Goal: Book appointment/travel/reservation

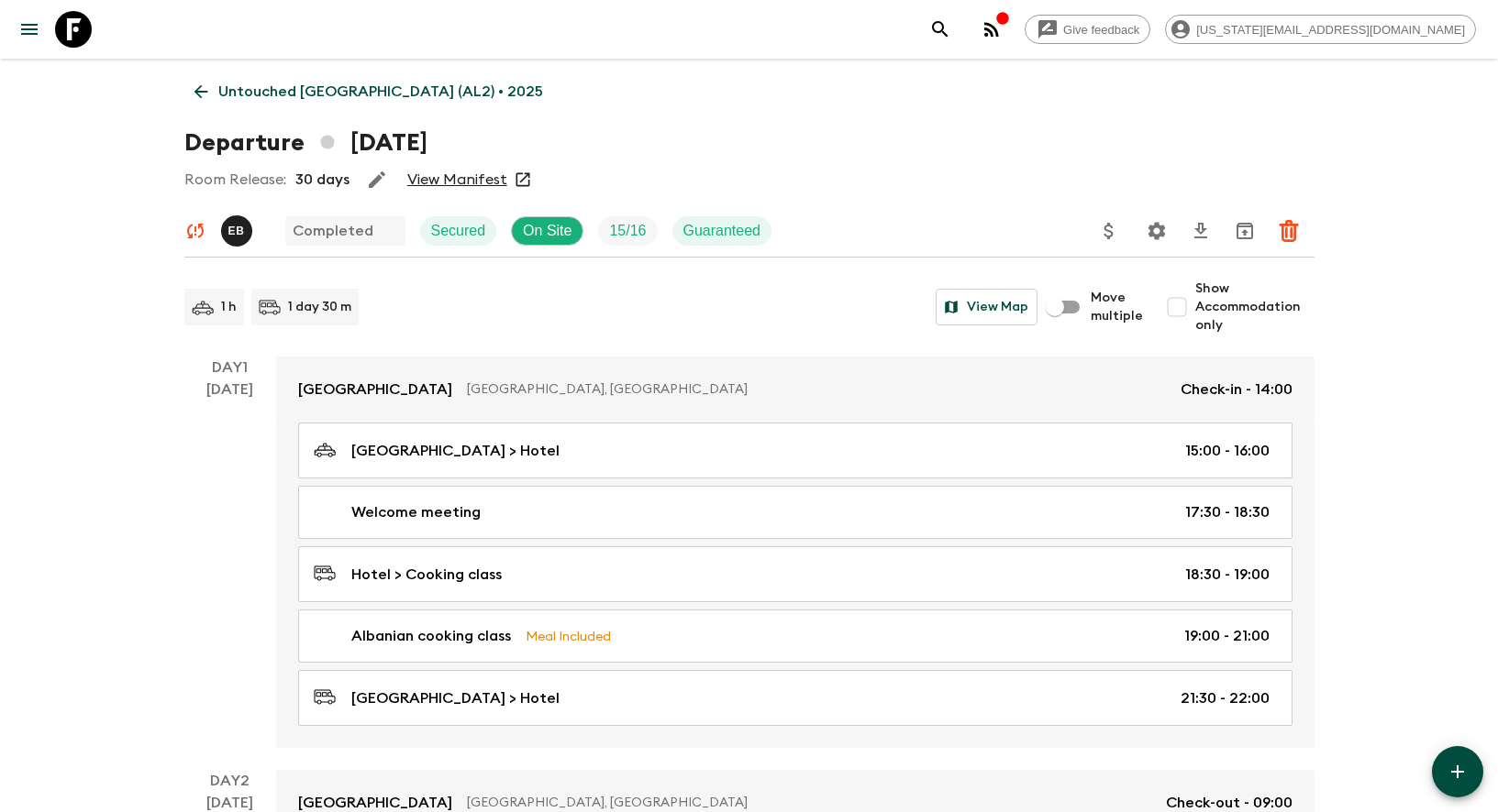
click at [248, 86] on p "Untouched [GEOGRAPHIC_DATA] (AL2) • 2025" at bounding box center [381, 92] width 325 height 22
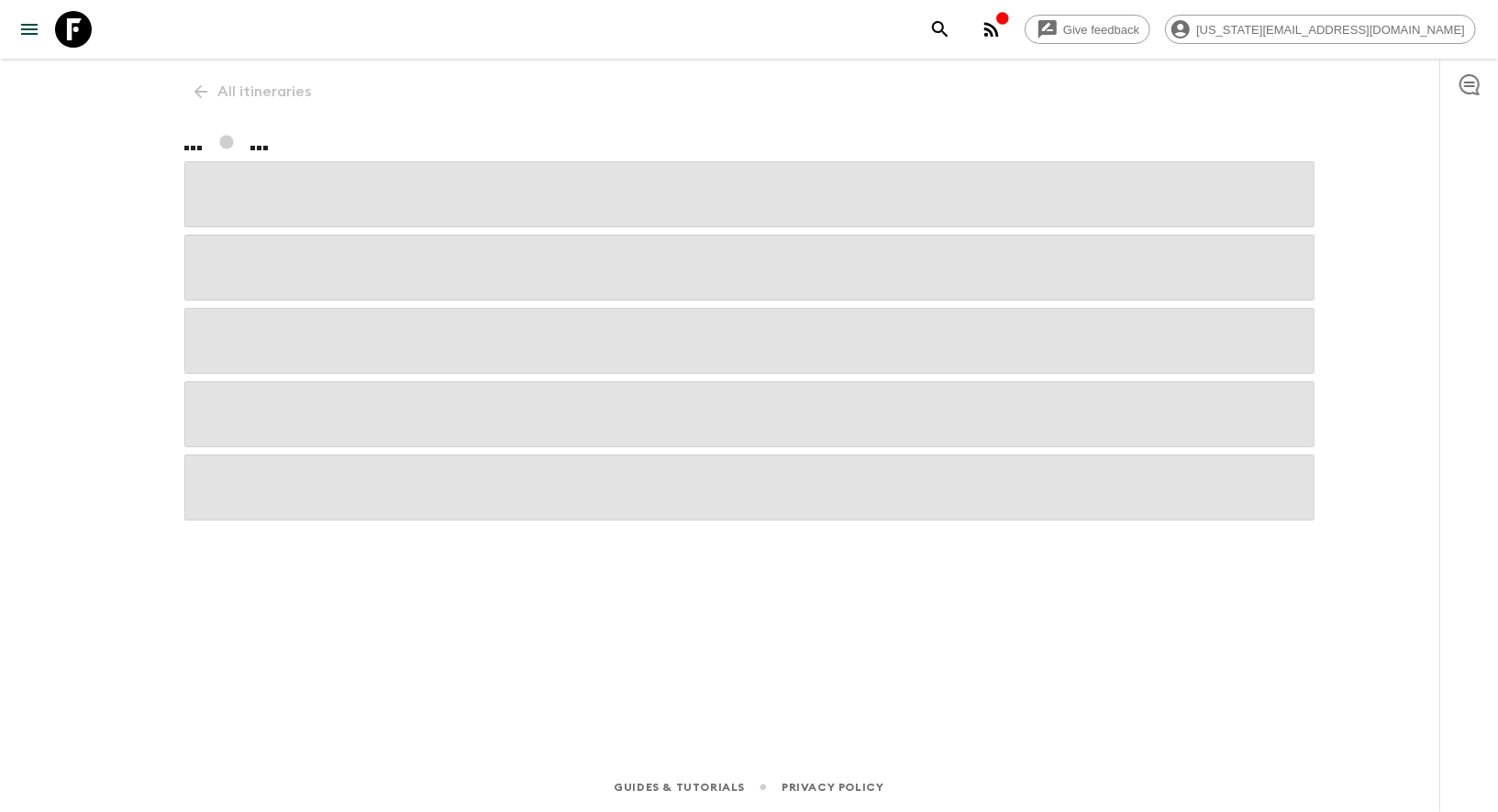
click at [248, 86] on div "All itineraries ... ..." at bounding box center [749, 385] width 1174 height 653
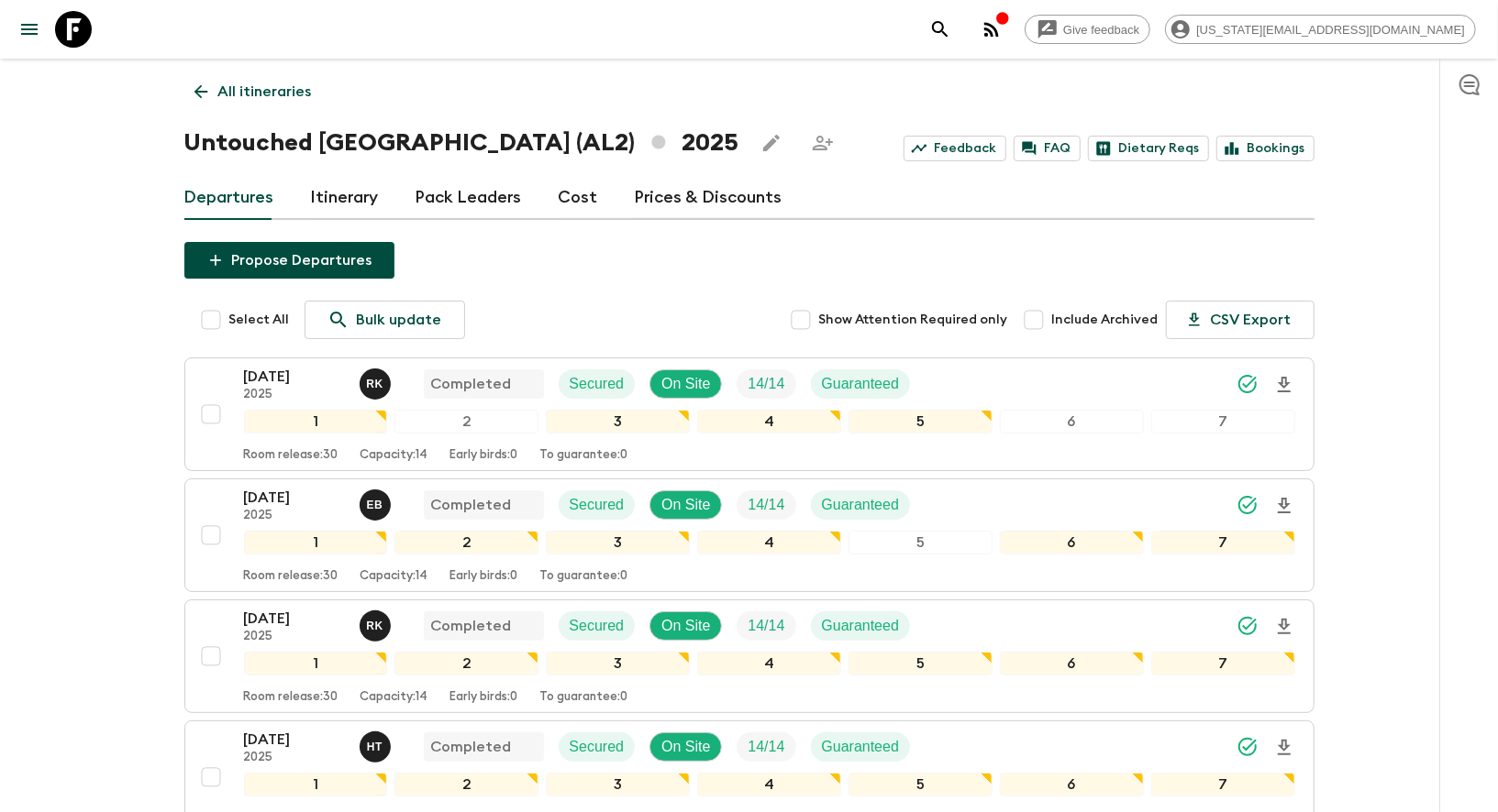
click at [59, 43] on icon at bounding box center [73, 29] width 36 height 36
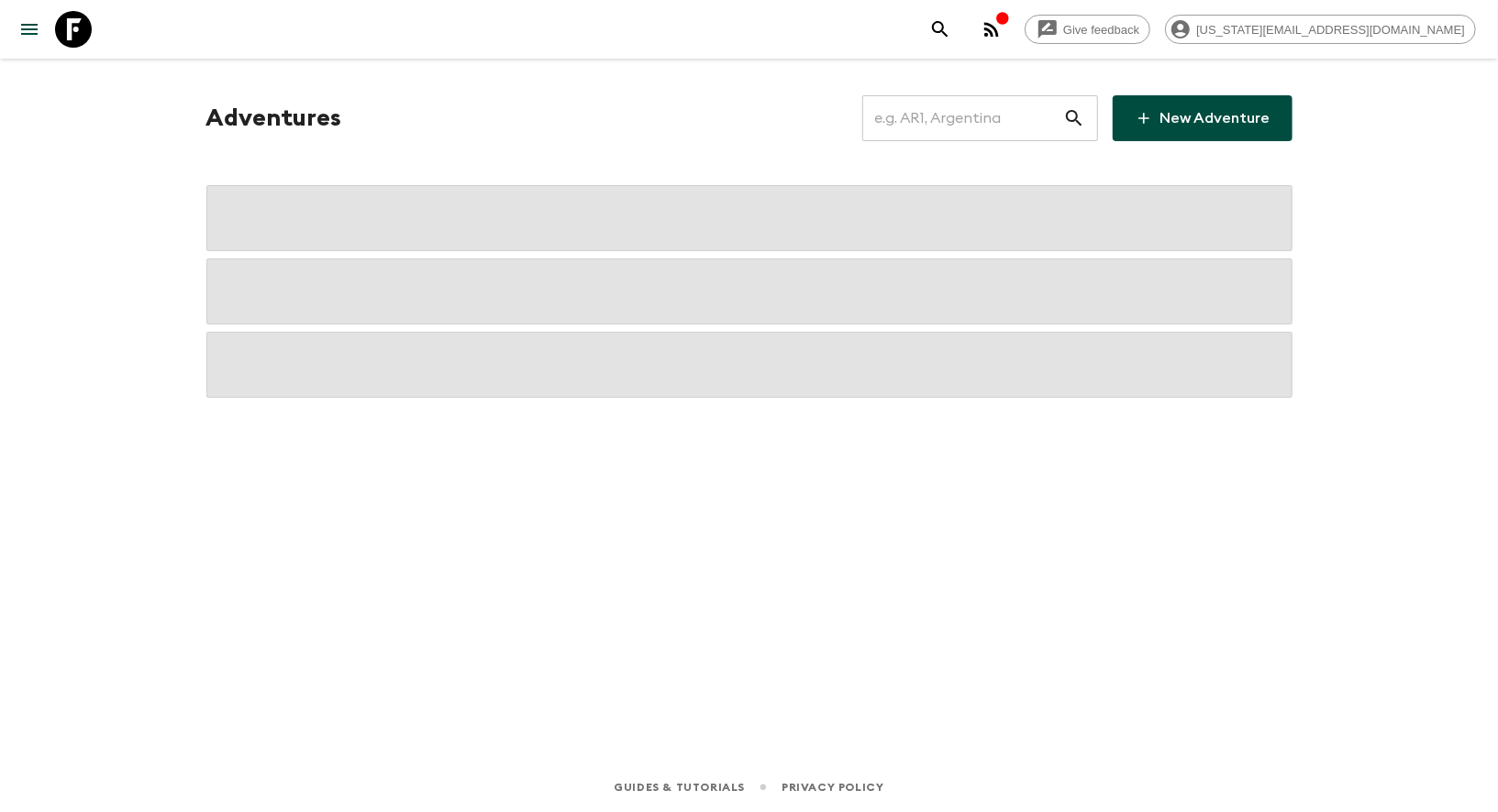
click at [59, 43] on icon at bounding box center [73, 29] width 36 height 36
click at [1016, 119] on input "text" at bounding box center [962, 117] width 201 height 51
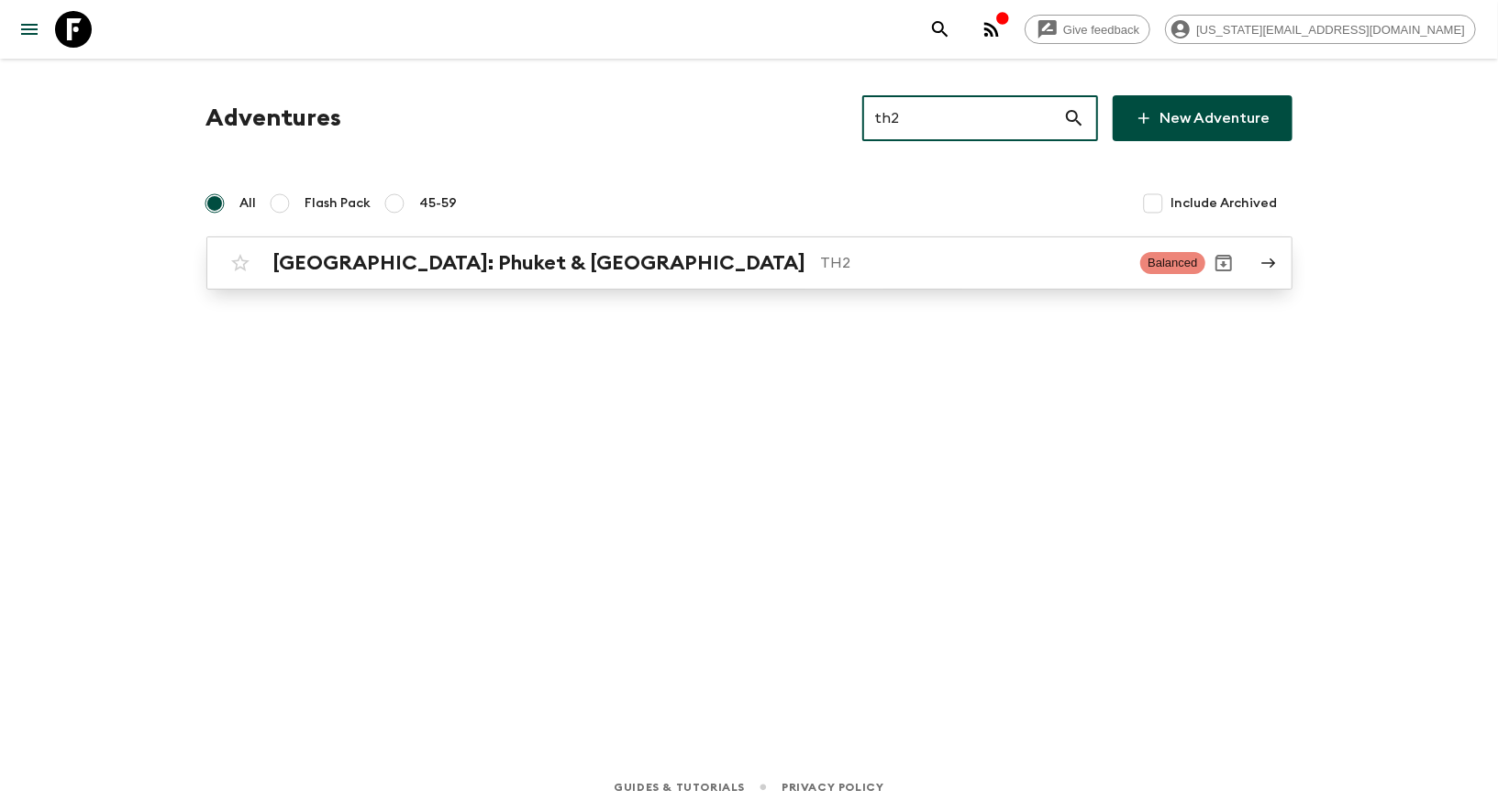
type input "th2"
click at [600, 278] on div "[GEOGRAPHIC_DATA]: Phuket & Andaman Coast TH2 Balanced" at bounding box center [714, 263] width 983 height 36
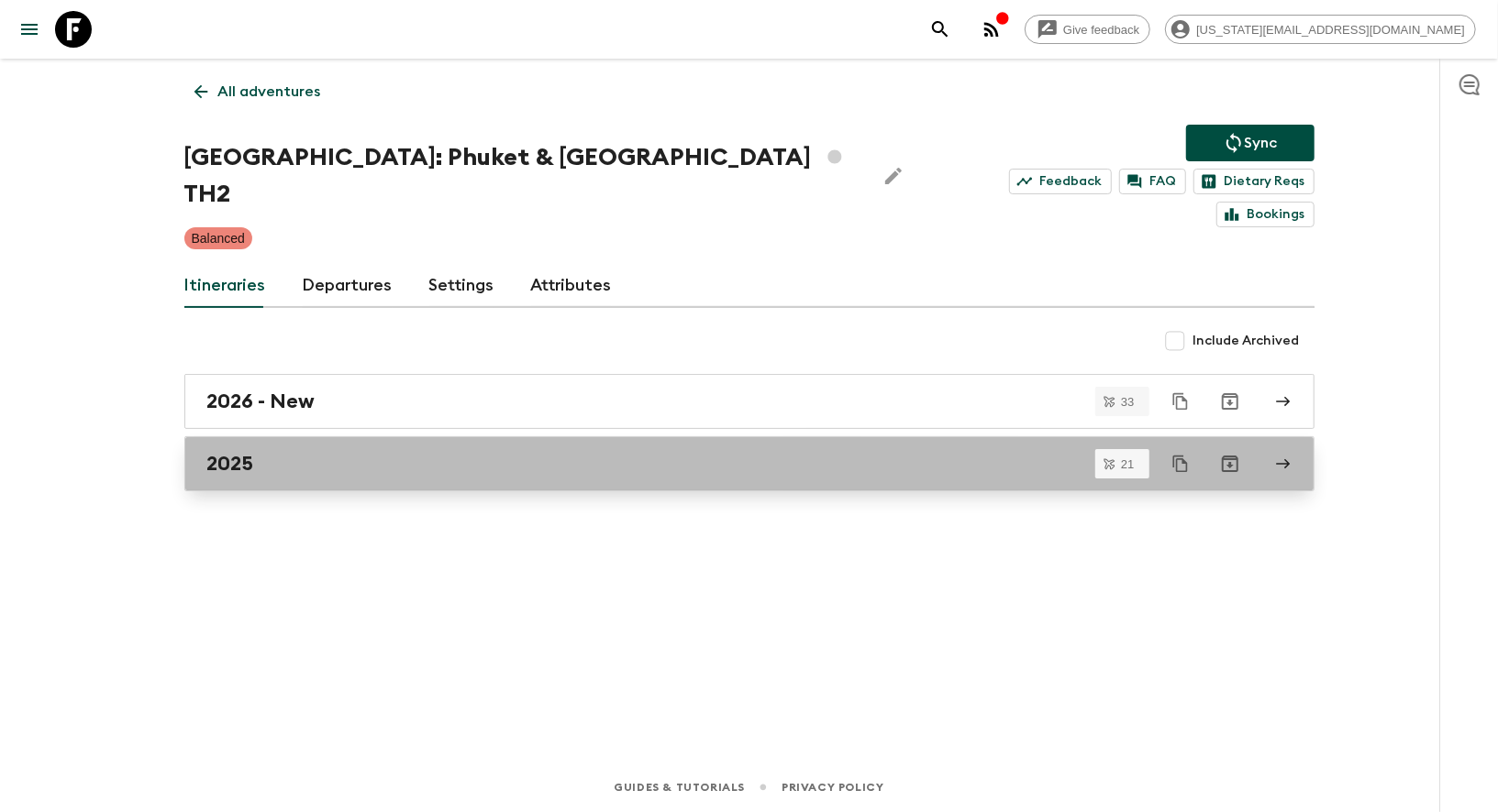
click at [299, 452] on div "2025" at bounding box center [731, 464] width 1049 height 24
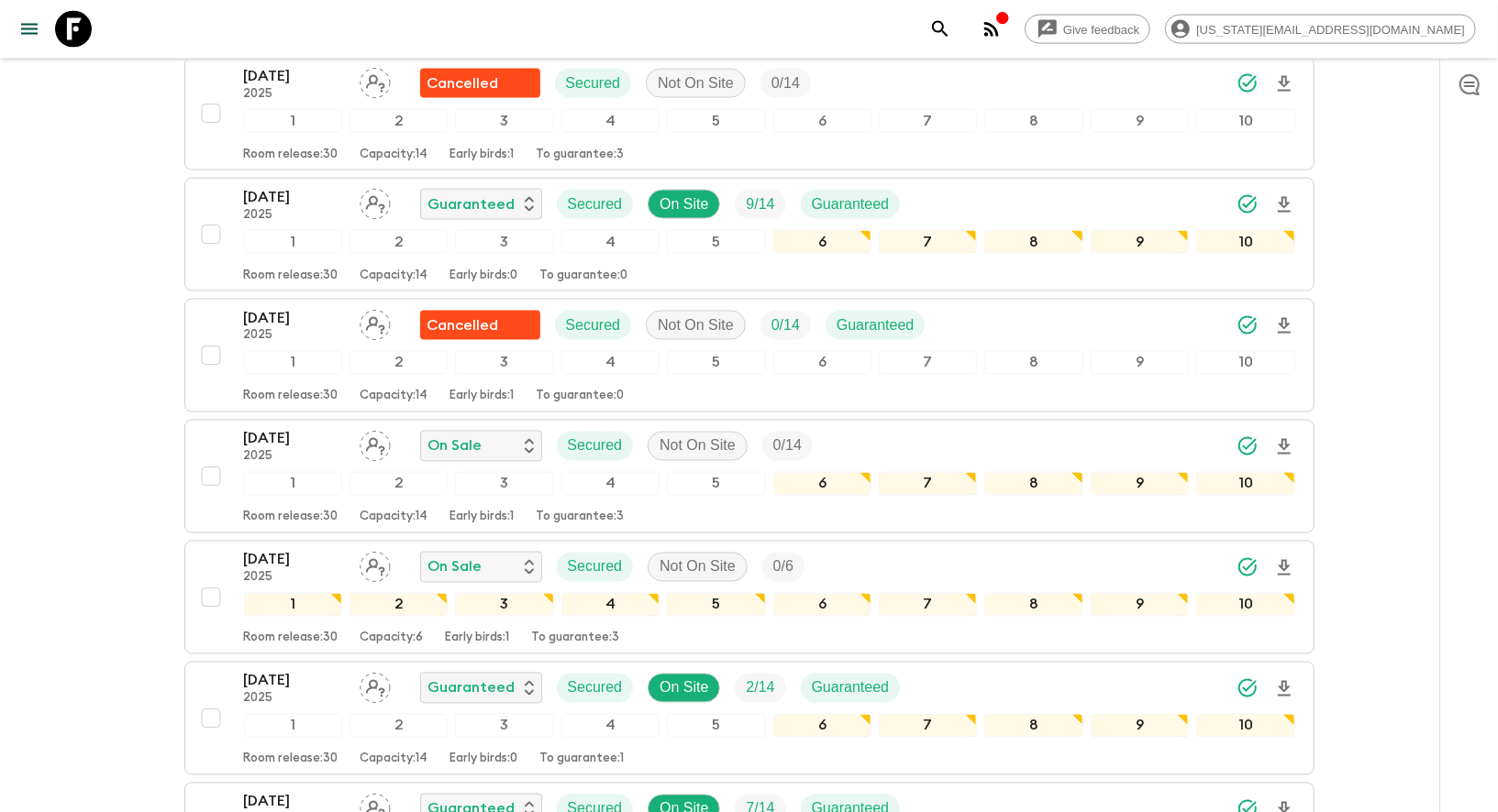
scroll to position [1945, 0]
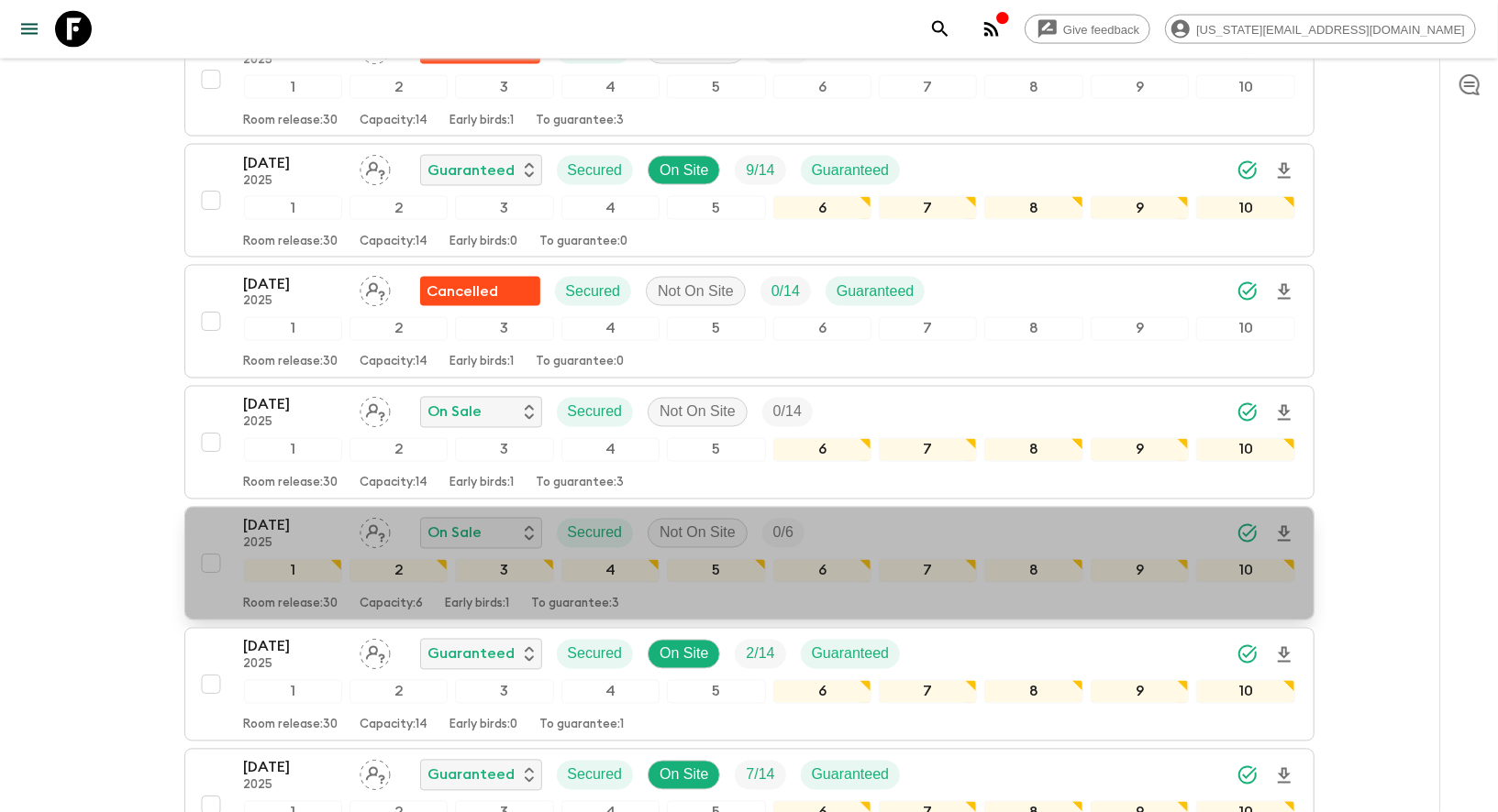
click at [284, 516] on p "[DATE]" at bounding box center [295, 527] width 101 height 22
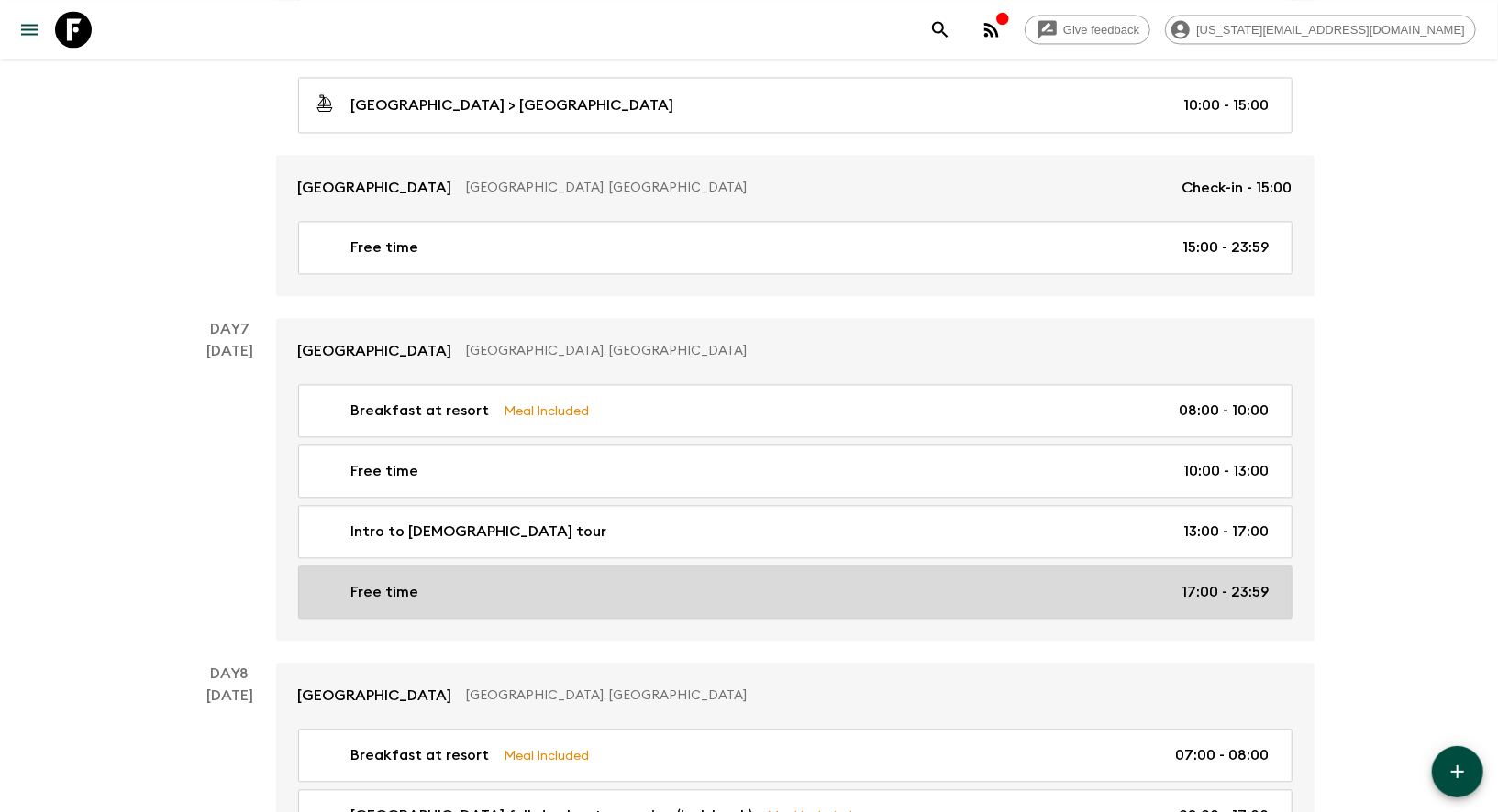
scroll to position [3172, 0]
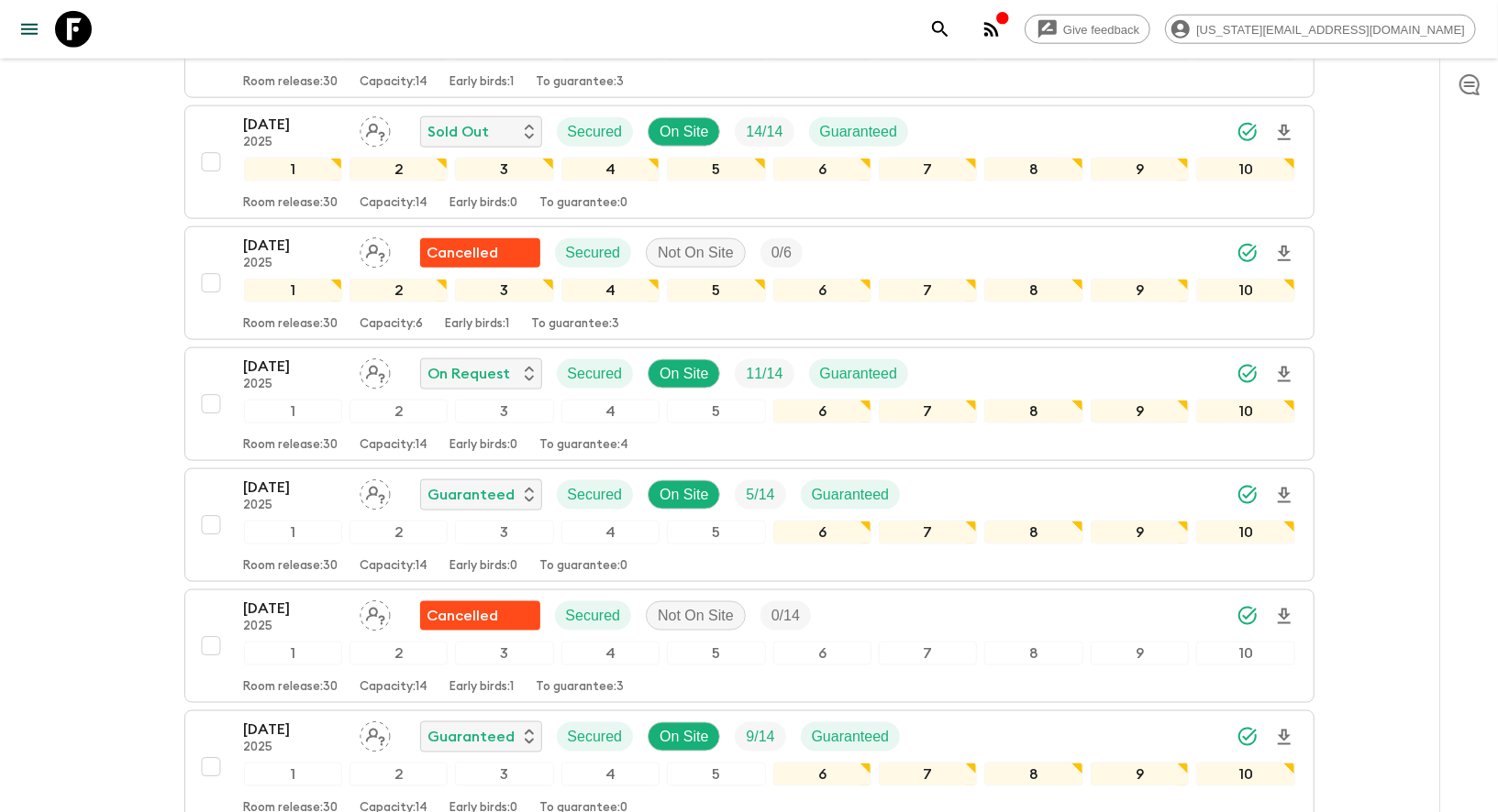
scroll to position [1977, 0]
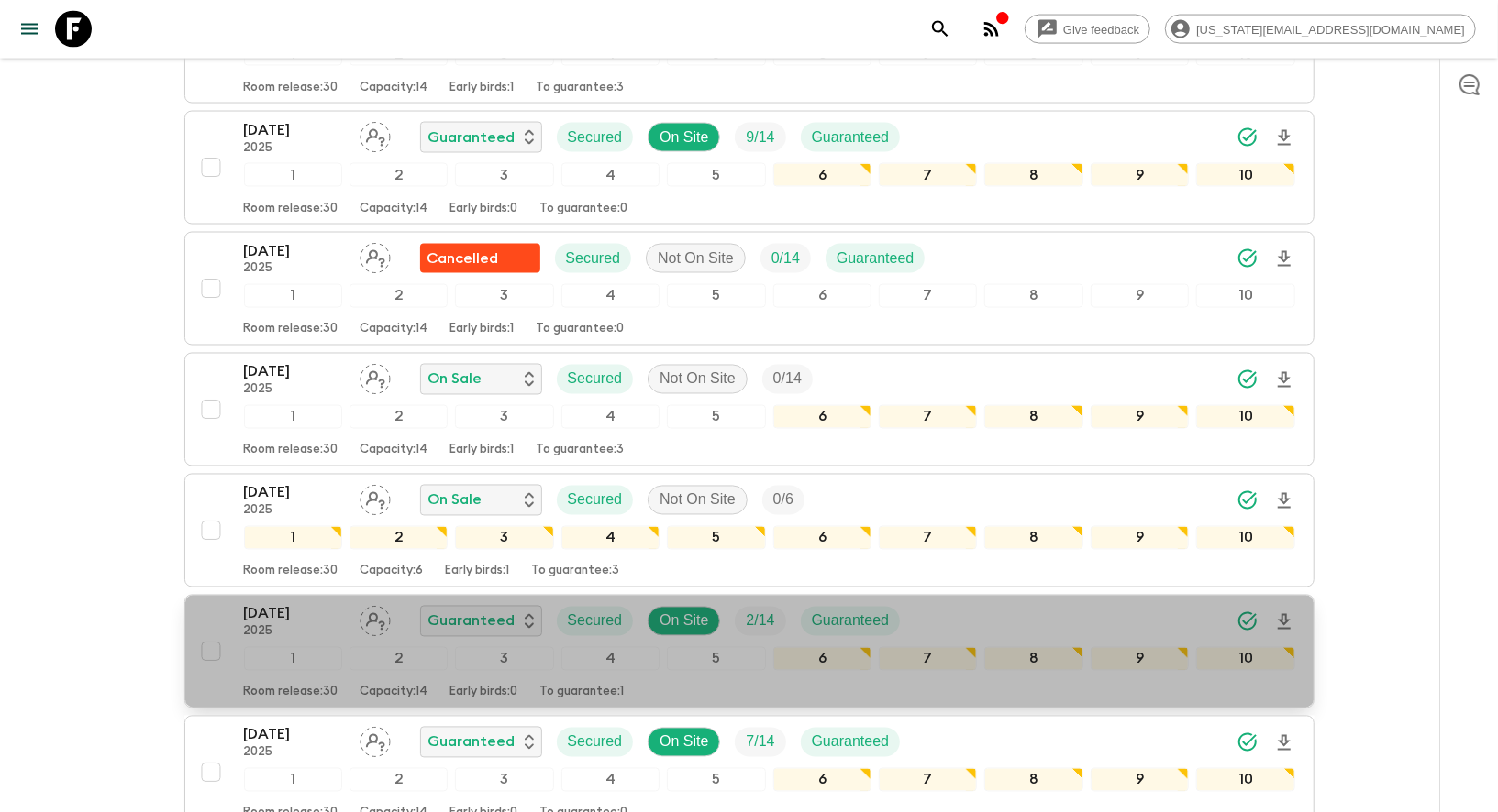
click at [254, 603] on p "[DATE]" at bounding box center [295, 614] width 101 height 22
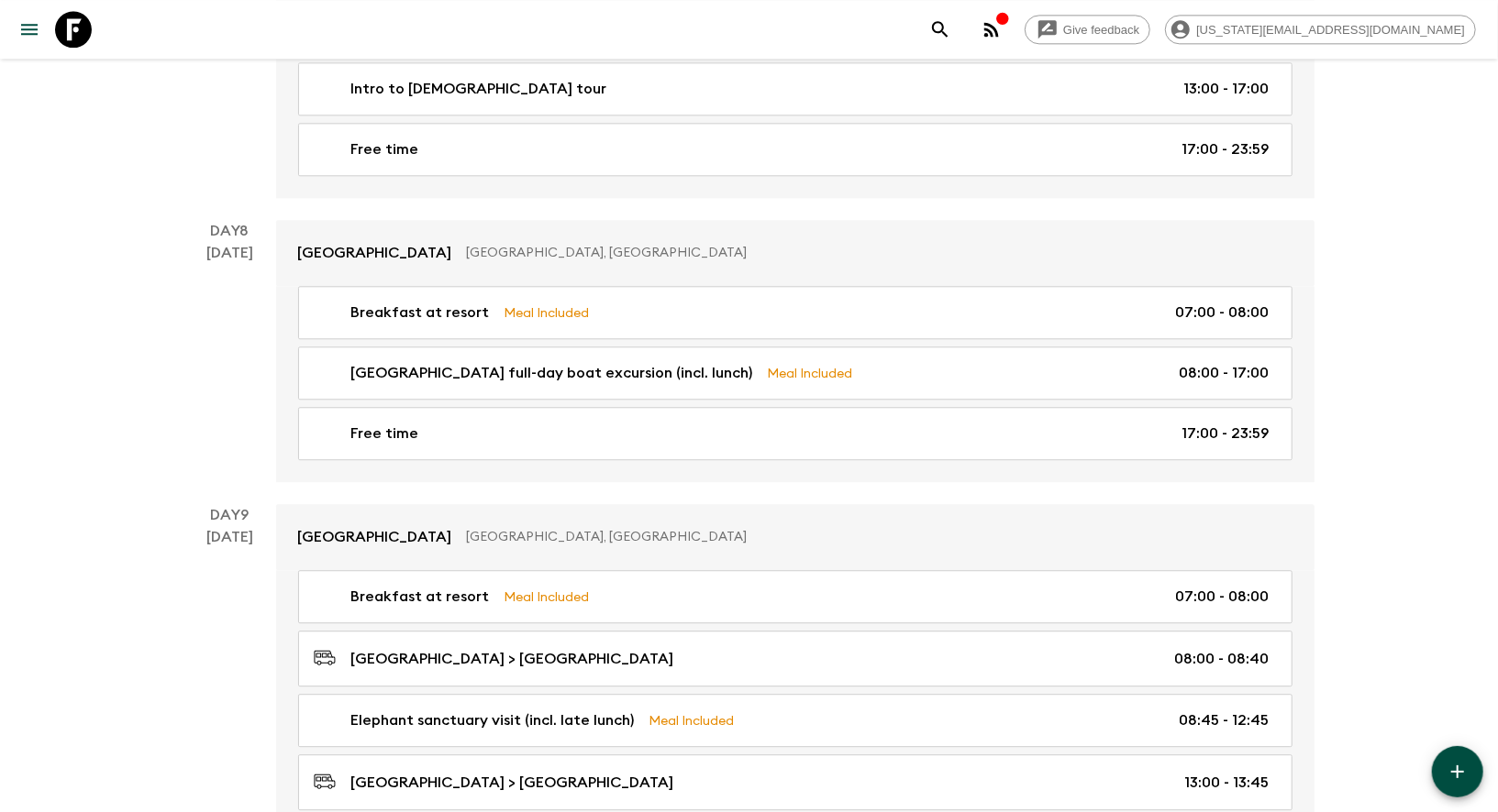
scroll to position [3172, 0]
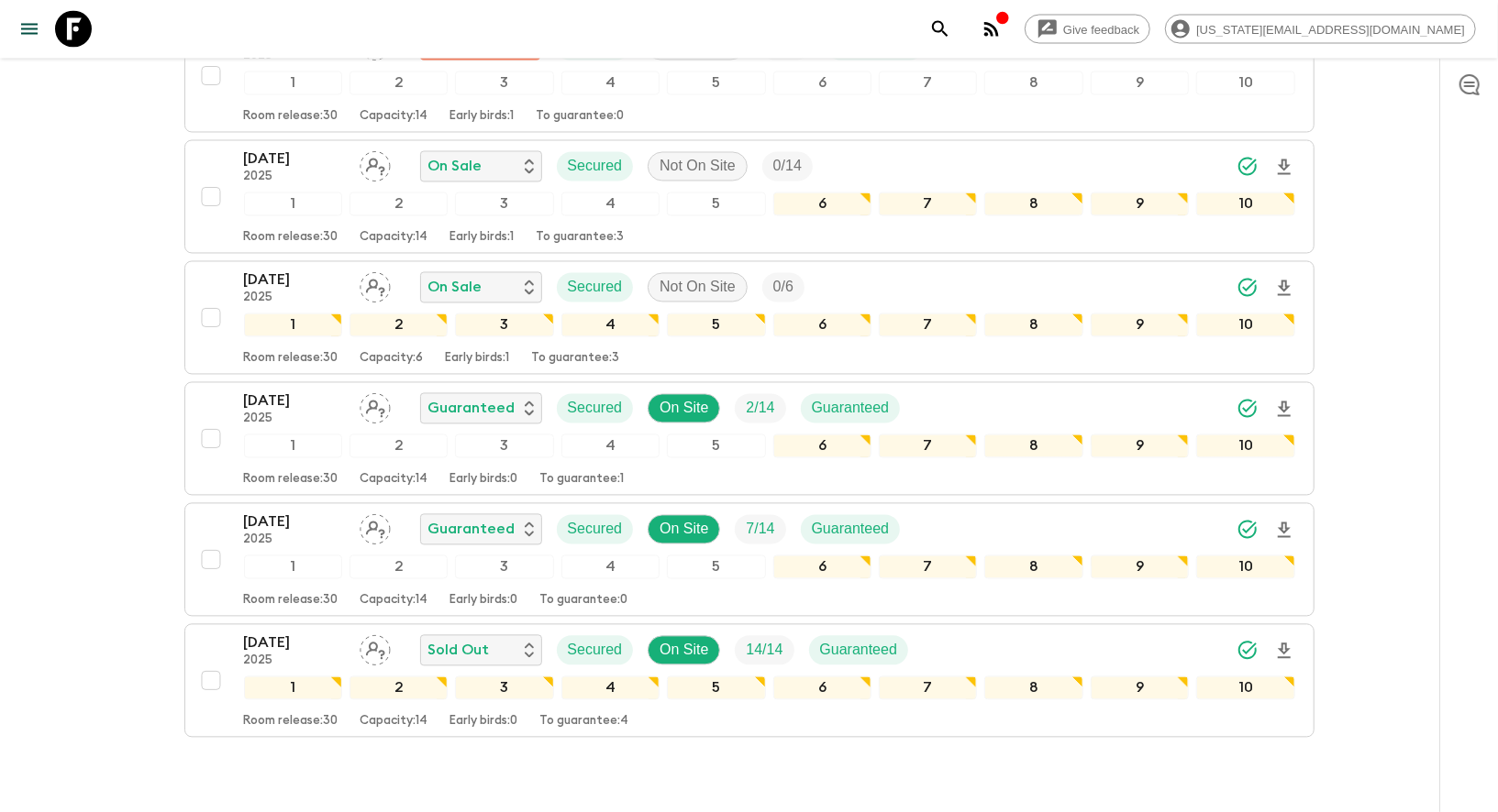
scroll to position [2182, 0]
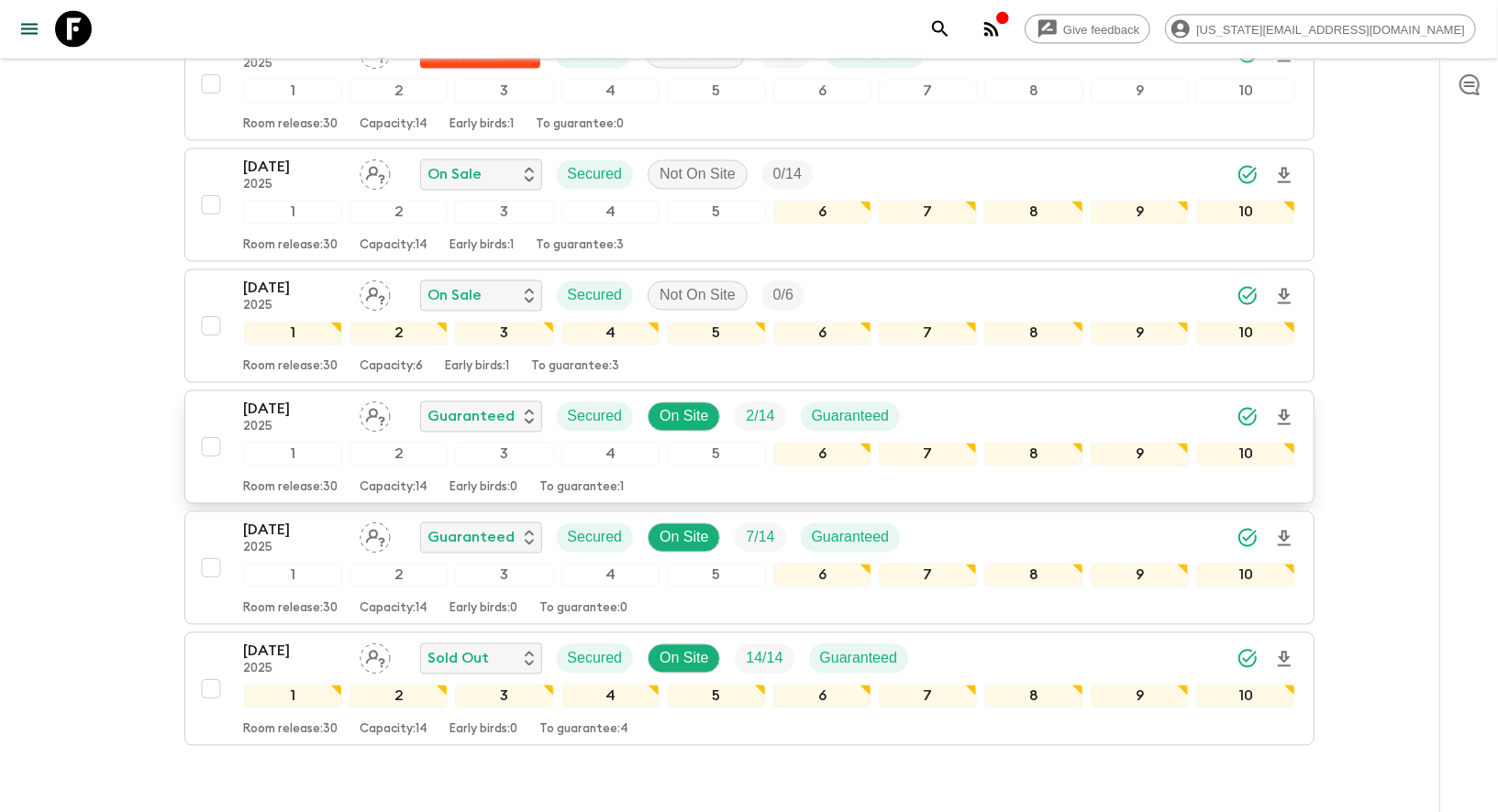
click at [270, 399] on p "[DATE]" at bounding box center [295, 410] width 101 height 22
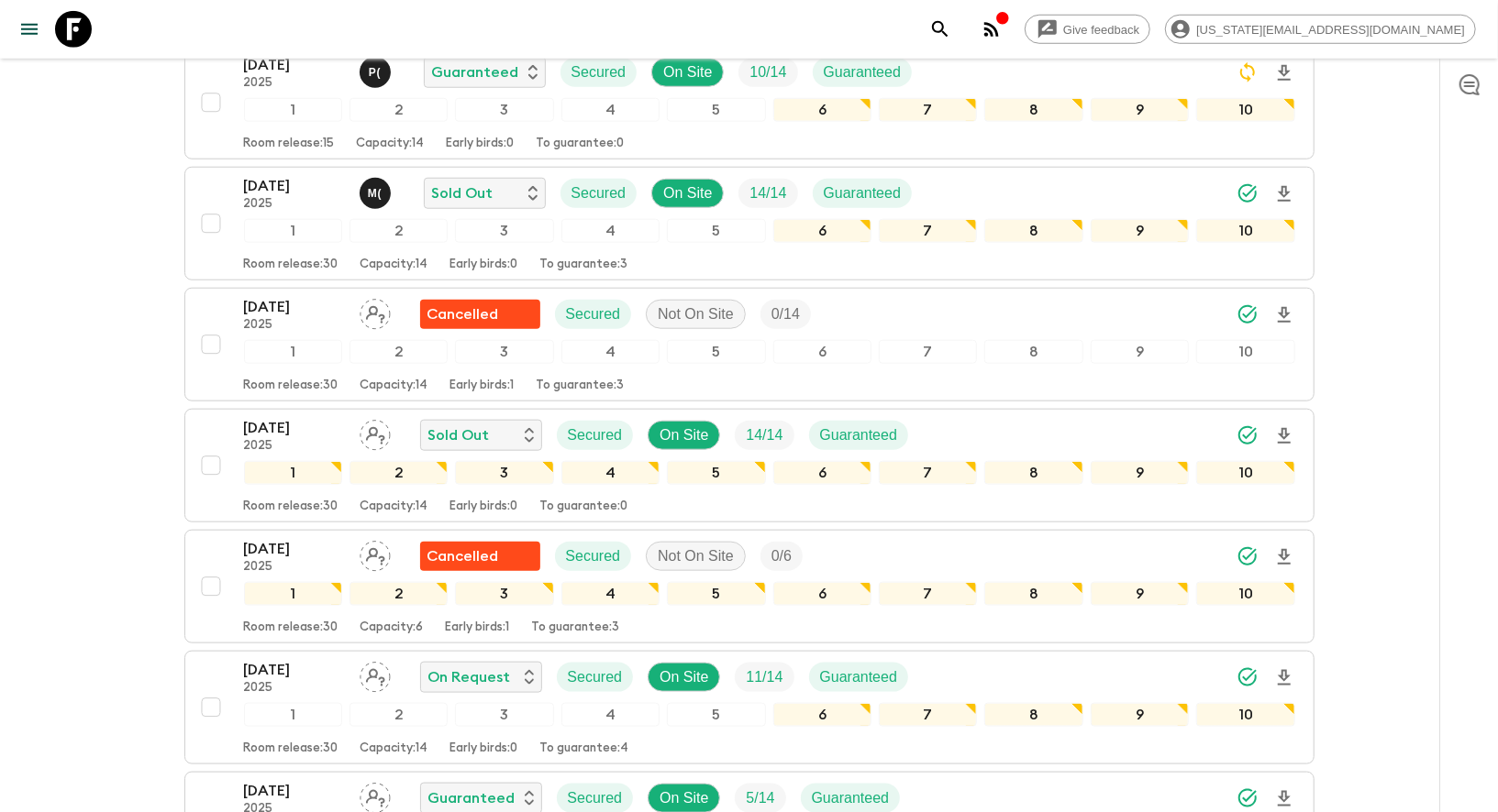
scroll to position [2209, 0]
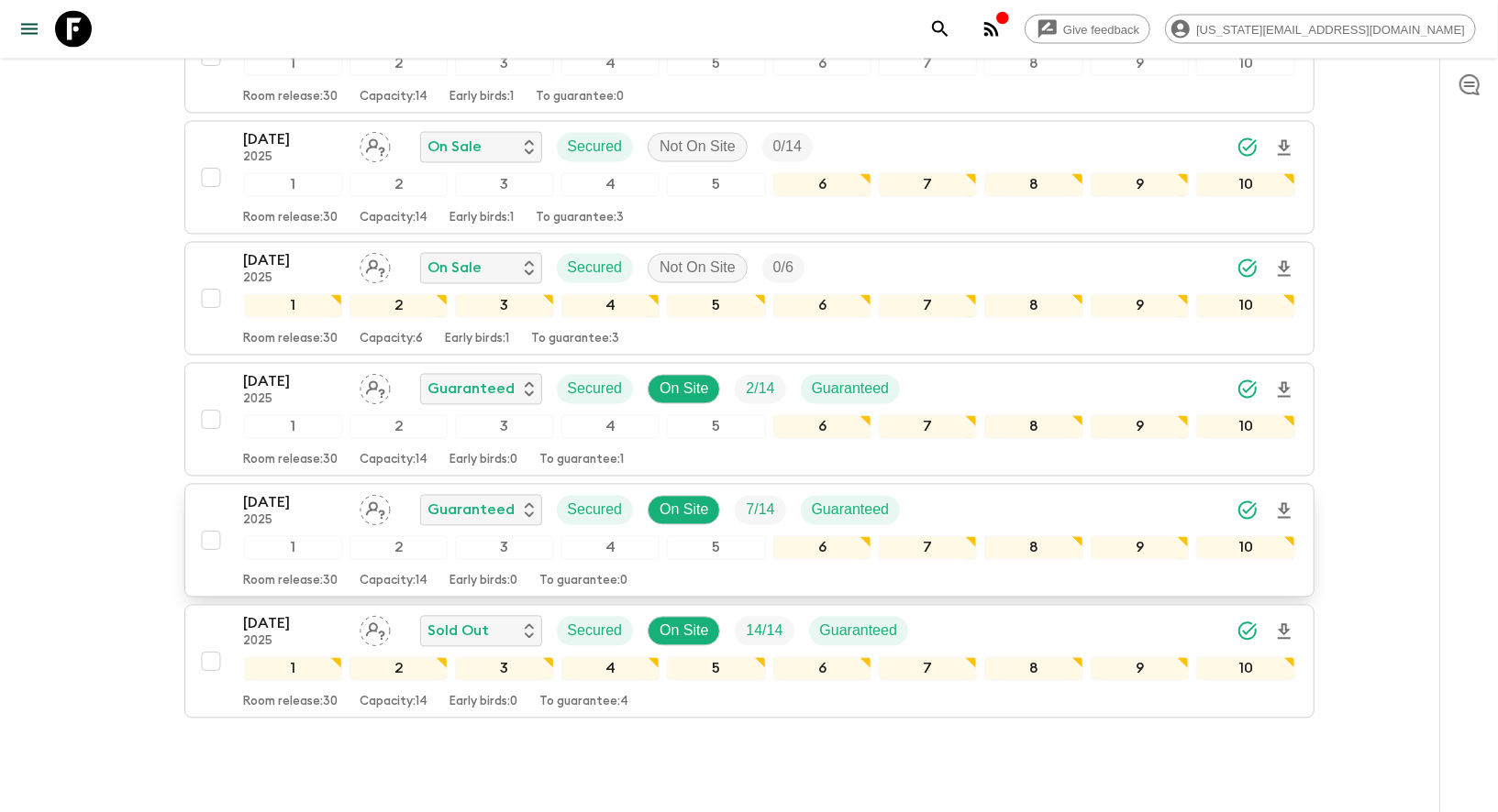
click at [280, 492] on p "[DATE]" at bounding box center [295, 503] width 101 height 22
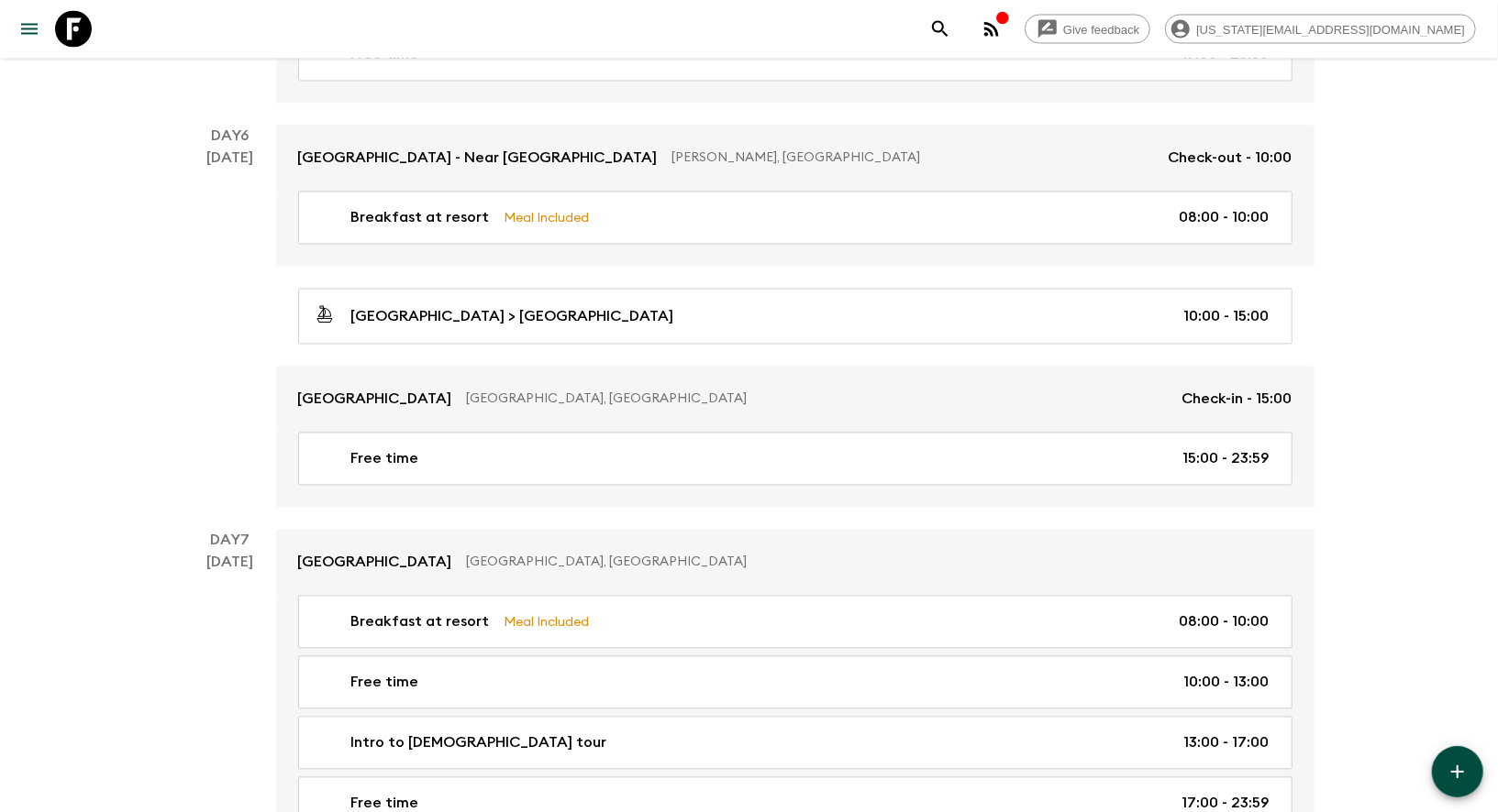
scroll to position [3172, 0]
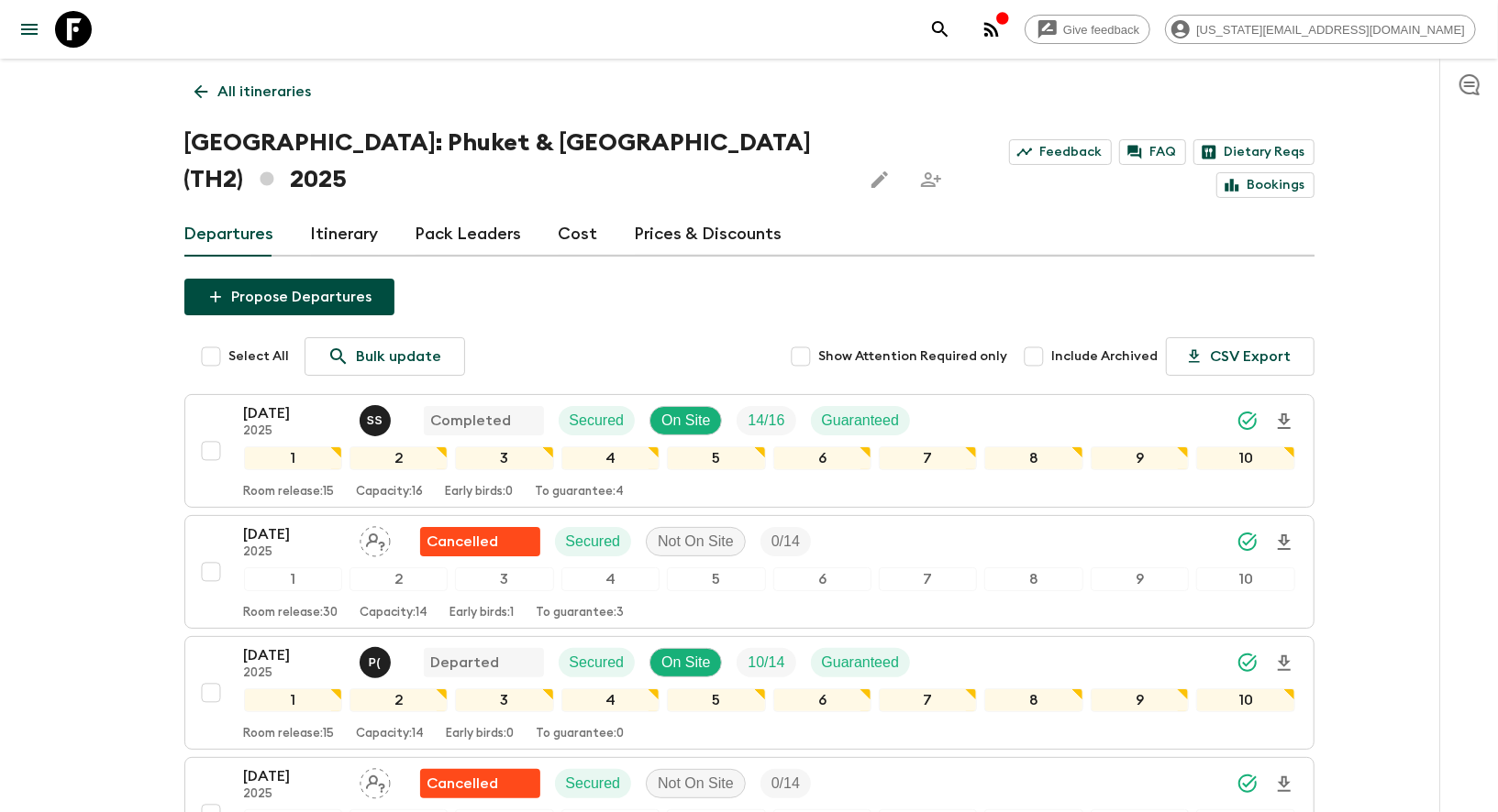
scroll to position [2209, 0]
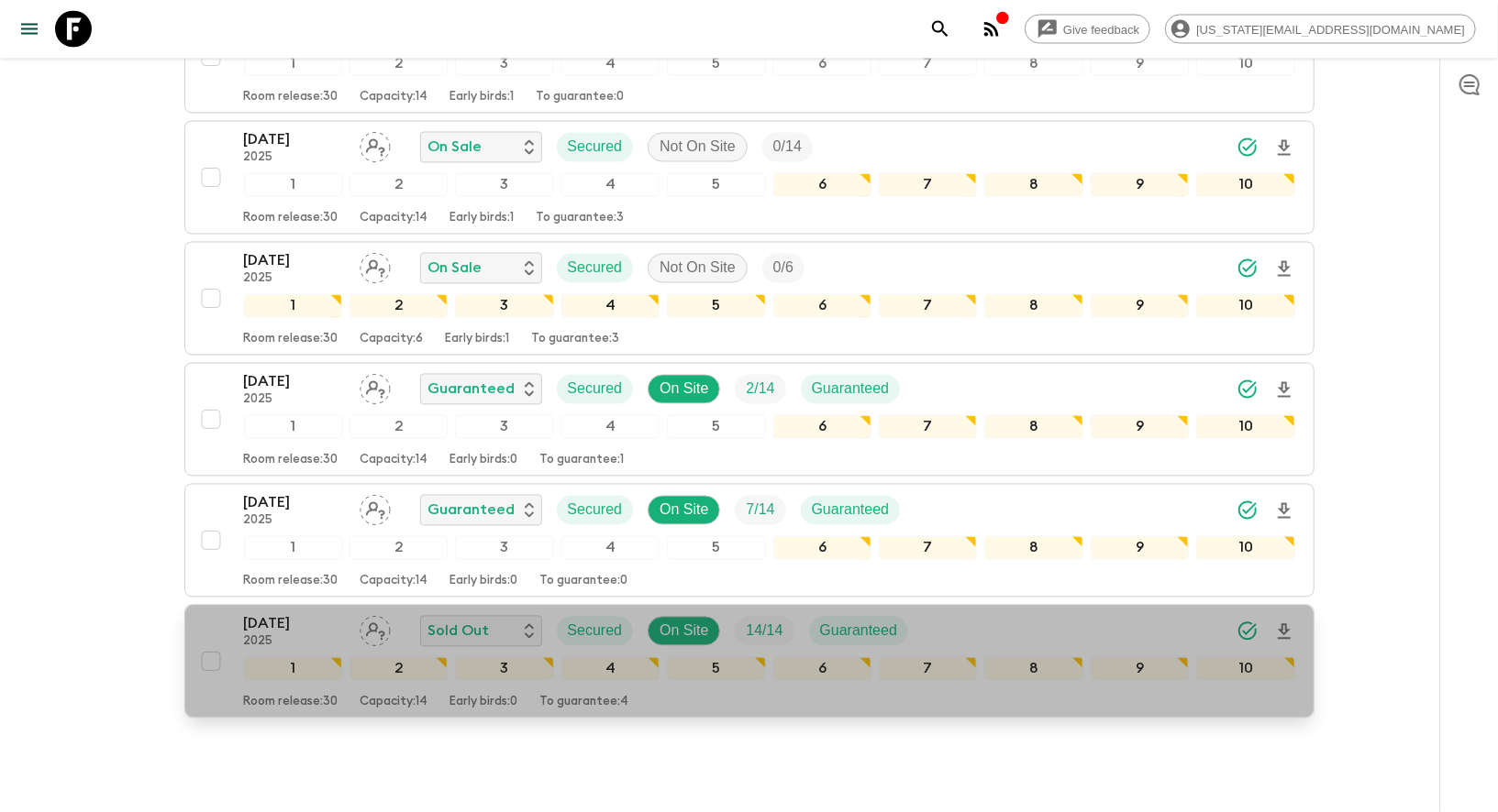
click at [302, 636] on p "2025" at bounding box center [295, 643] width 101 height 15
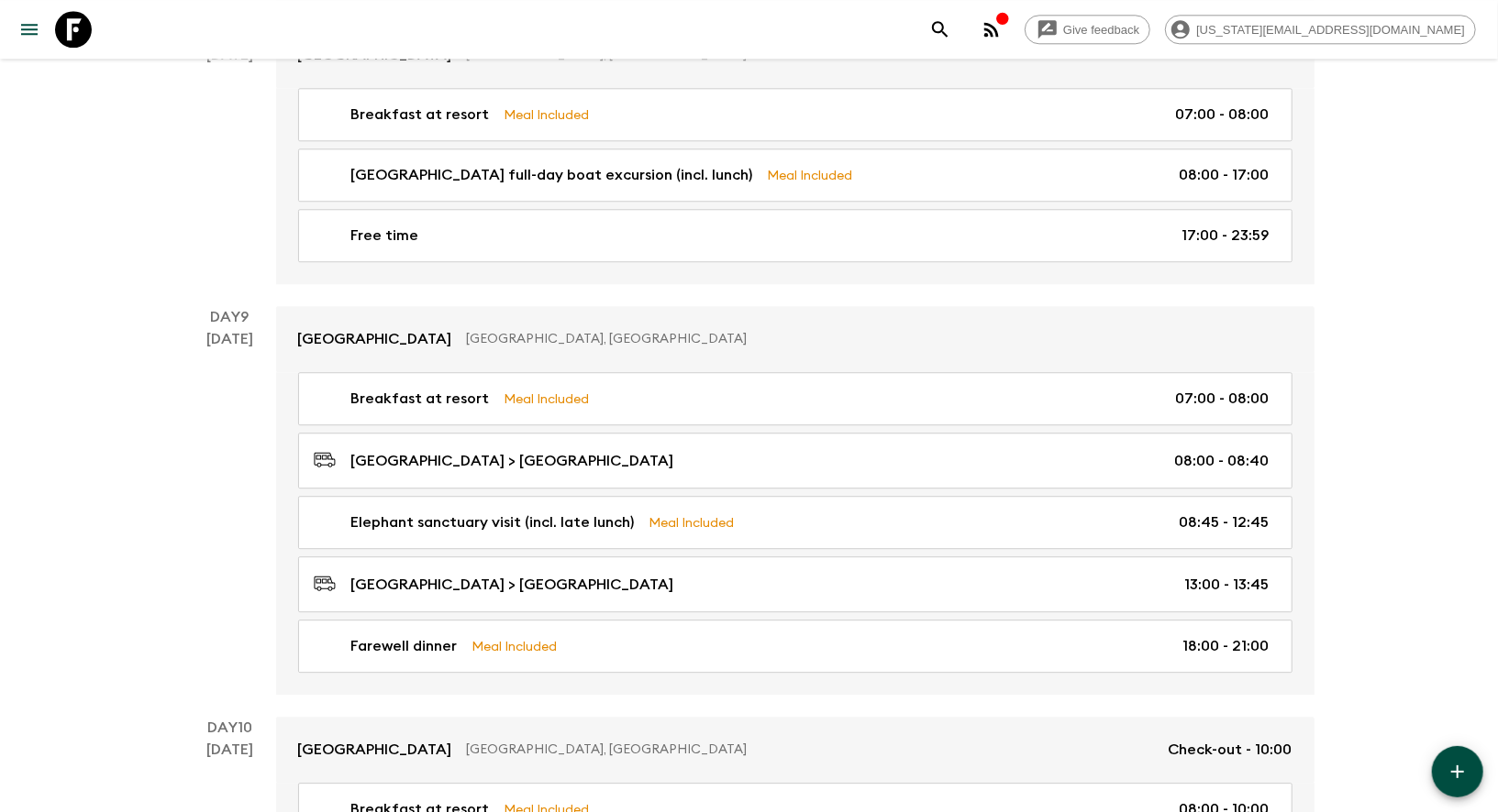
scroll to position [3172, 0]
